Goal: Task Accomplishment & Management: Complete application form

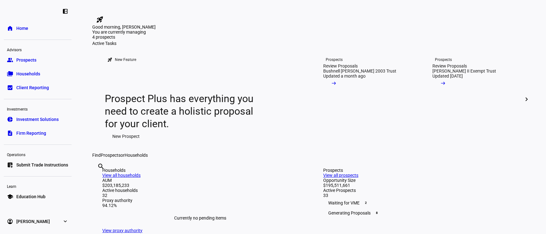
click at [27, 72] on span "Households" at bounding box center [28, 74] width 24 height 6
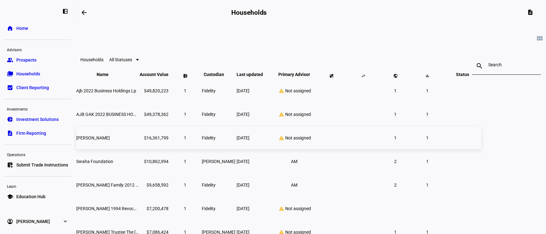
click at [347, 149] on td at bounding box center [331, 137] width 31 height 23
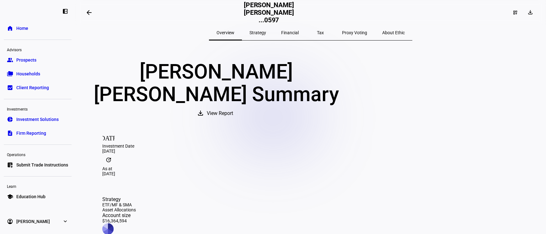
click at [266, 34] on span "Strategy" at bounding box center [257, 32] width 17 height 4
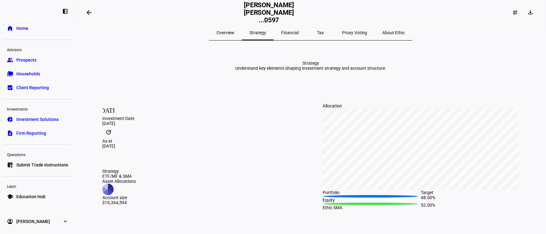
click at [234, 35] on span "Overview" at bounding box center [226, 32] width 18 height 15
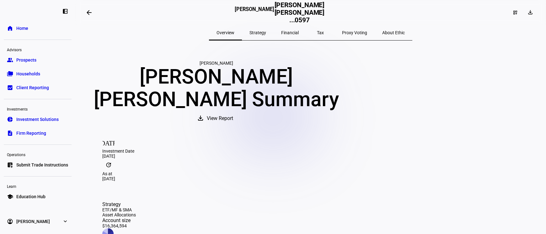
click at [260, 30] on span "Strategy" at bounding box center [257, 32] width 17 height 4
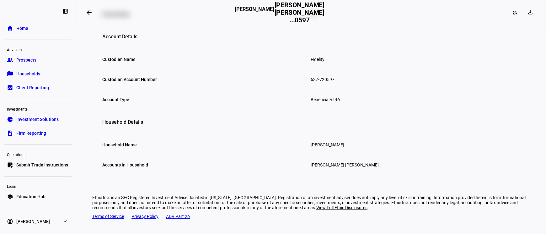
scroll to position [324, 0]
drag, startPoint x: 322, startPoint y: 108, endPoint x: 333, endPoint y: 108, distance: 11.0
click at [333, 87] on div "637-720597" at bounding box center [415, 79] width 208 height 15
copy div "0597"
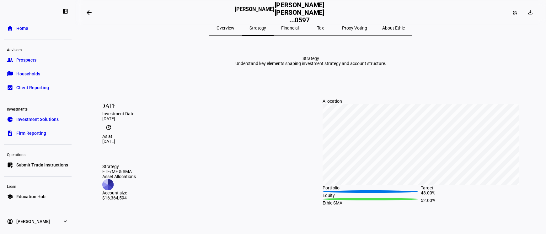
scroll to position [0, 0]
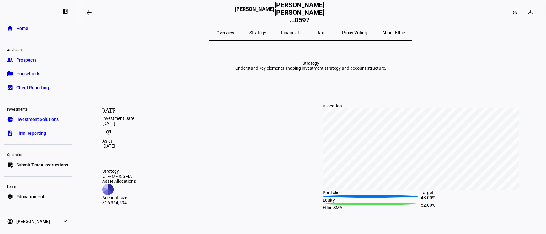
click at [87, 12] on span at bounding box center [89, 12] width 15 height 15
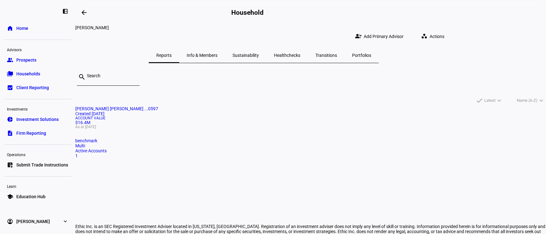
click at [217, 53] on span "Info & Members" at bounding box center [202, 55] width 31 height 4
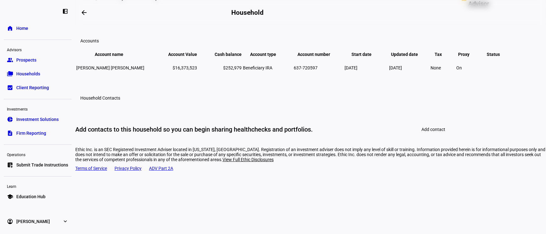
scroll to position [129, 0]
click at [432, 132] on span "Add contact" at bounding box center [433, 129] width 24 height 5
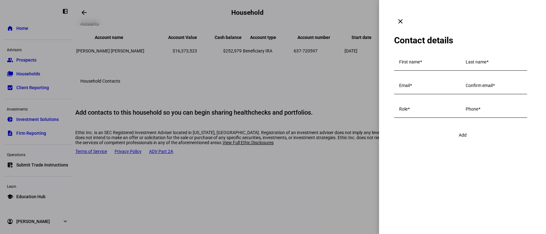
click at [422, 59] on span at bounding box center [421, 61] width 2 height 5
click at [423, 61] on input "First name" at bounding box center [427, 63] width 56 height 5
type input "[PERSON_NAME]"
click at [466, 64] on mat-label "Last name" at bounding box center [476, 61] width 21 height 5
click at [466, 66] on input "Last name" at bounding box center [494, 63] width 56 height 5
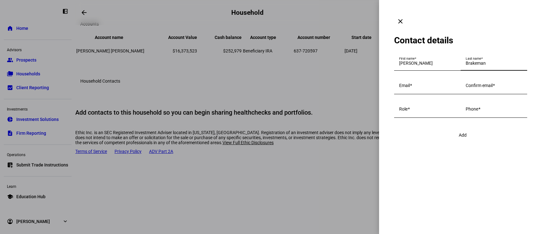
type input "Brakeman"
click at [433, 89] on input "Email" at bounding box center [427, 86] width 56 height 5
paste input "[PERSON_NAME][EMAIL_ADDRESS][DOMAIN_NAME]"
type input "[PERSON_NAME][EMAIL_ADDRESS][DOMAIN_NAME]"
click at [466, 88] on mat-label "Confirm email" at bounding box center [479, 85] width 27 height 5
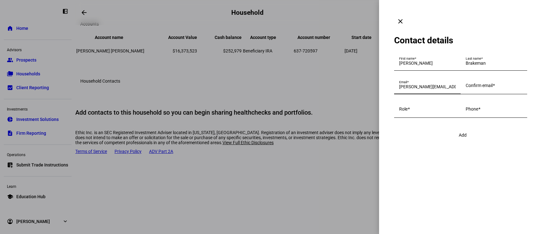
click at [466, 89] on input "Confirm email" at bounding box center [494, 86] width 56 height 5
click at [414, 113] on input "Role" at bounding box center [427, 110] width 56 height 5
click at [466, 89] on input "Confirm email" at bounding box center [494, 86] width 56 height 5
type input "[PERSON_NAME][EMAIL_ADDRESS][DOMAIN_NAME]"
type input "a"
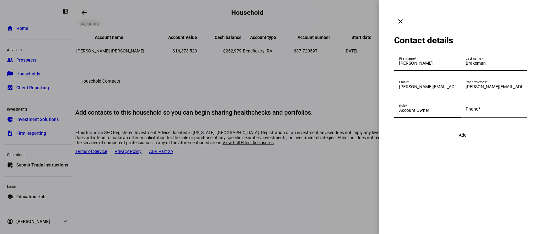
type input "Account Owner"
click at [466, 111] on mat-label "Phone" at bounding box center [472, 108] width 13 height 5
click at [466, 113] on input "Phone" at bounding box center [494, 110] width 56 height 5
paste input "[PHONE_NUMBER]"
type input "[PHONE_NUMBER]"
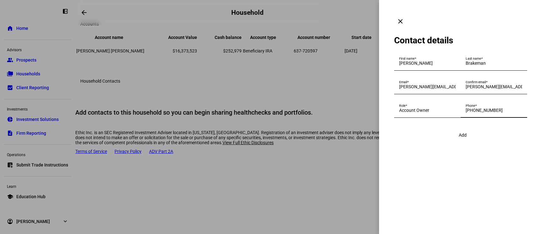
click at [463, 137] on span "Add" at bounding box center [463, 134] width 8 height 5
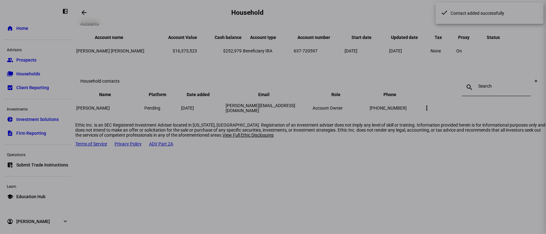
scroll to position [116, 0]
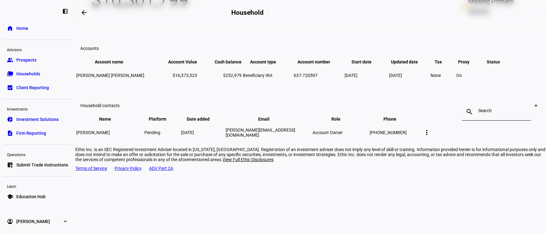
click at [431, 136] on mat-icon "more_vert" at bounding box center [427, 133] width 8 height 8
click at [368, 199] on div at bounding box center [273, 117] width 546 height 234
